Goal: Task Accomplishment & Management: Manage account settings

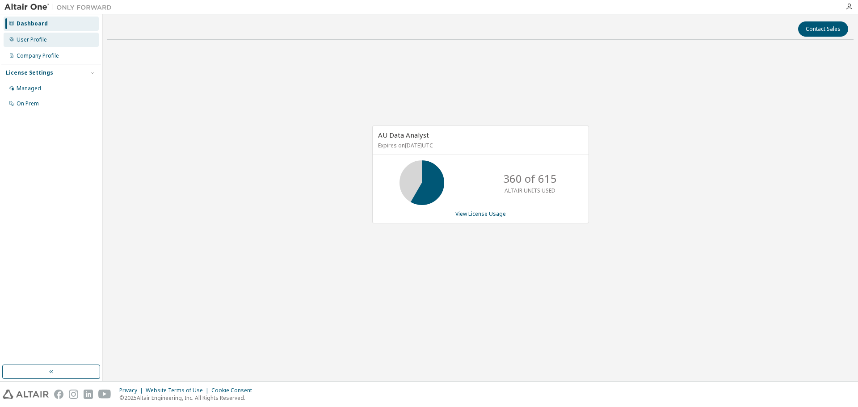
click at [50, 35] on div "User Profile" at bounding box center [51, 40] width 95 height 14
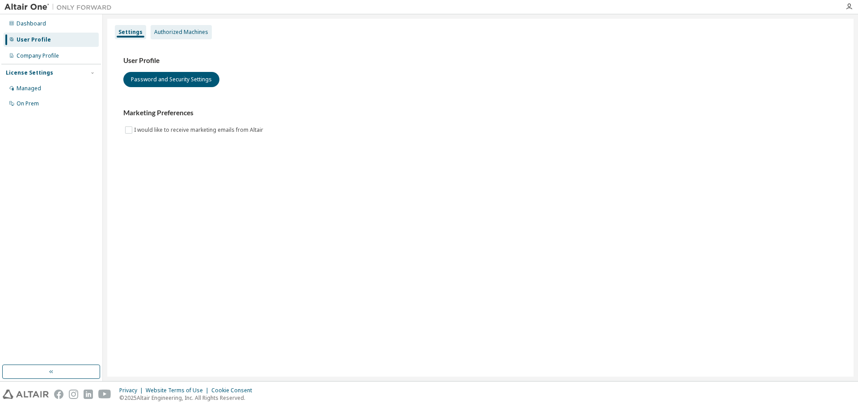
click at [188, 33] on div "Authorized Machines" at bounding box center [181, 32] width 54 height 7
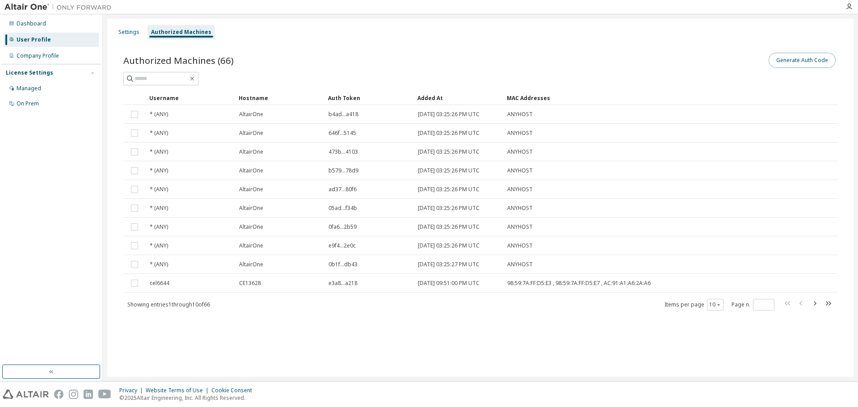
click at [799, 59] on button "Generate Auth Code" at bounding box center [802, 60] width 67 height 15
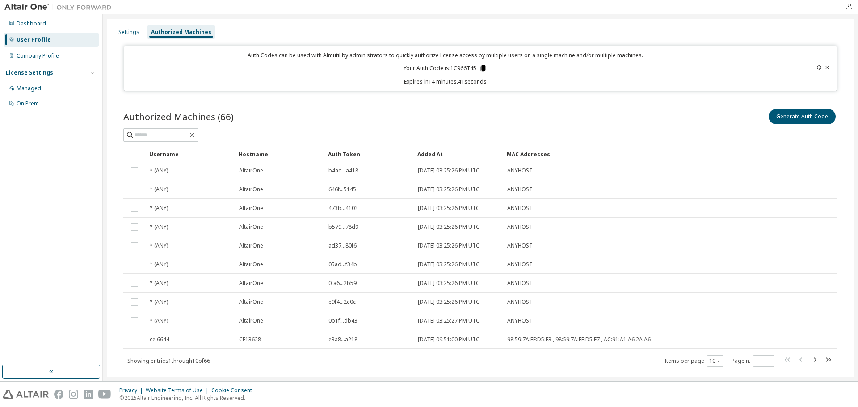
click at [481, 68] on icon at bounding box center [483, 68] width 5 height 6
